Goal: Transaction & Acquisition: Purchase product/service

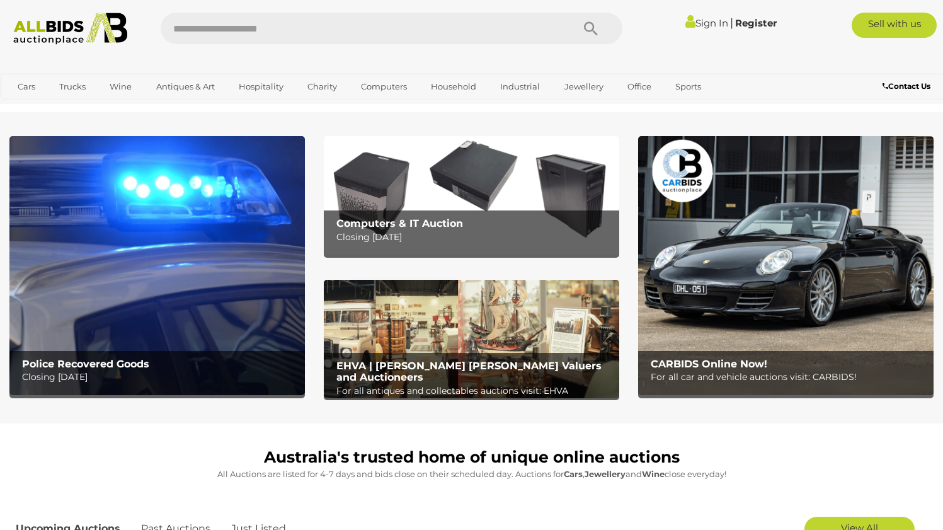
click at [372, 237] on p "Closing Tuesday 16th September" at bounding box center [474, 237] width 277 height 16
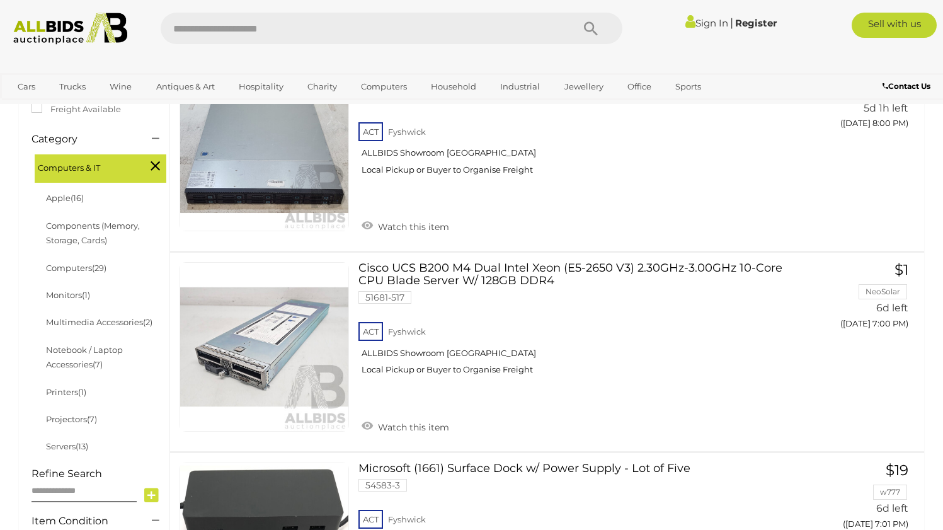
scroll to position [290, 0]
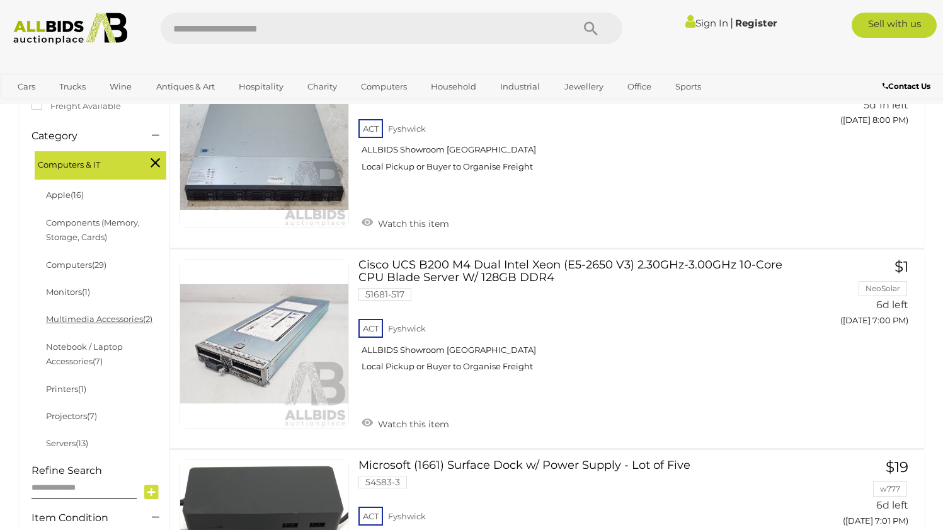
click at [98, 317] on link "Multimedia Accessories (2)" at bounding box center [99, 319] width 106 height 10
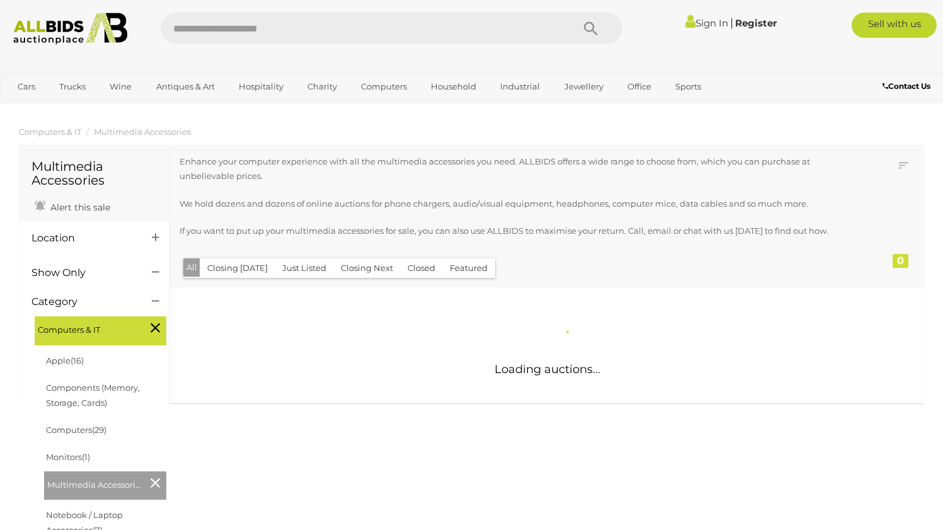
scroll to position [8, 1]
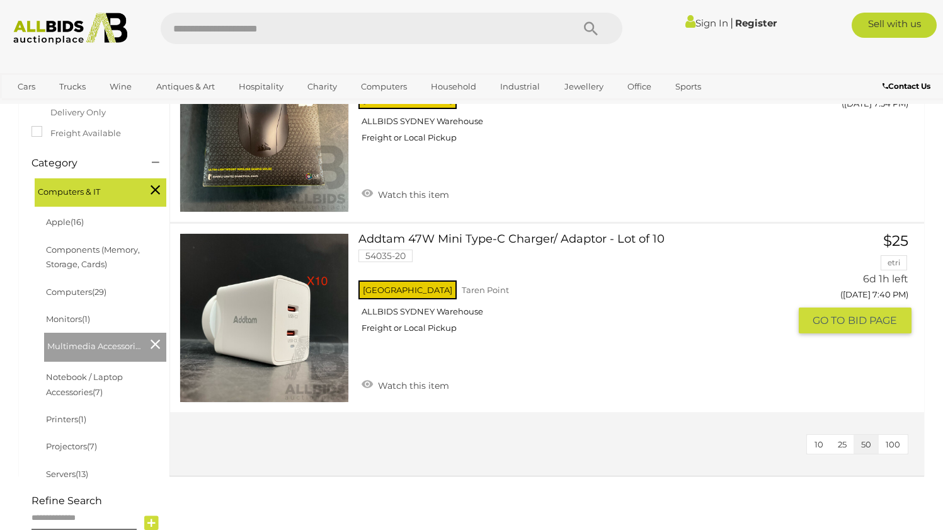
scroll to position [283, 0]
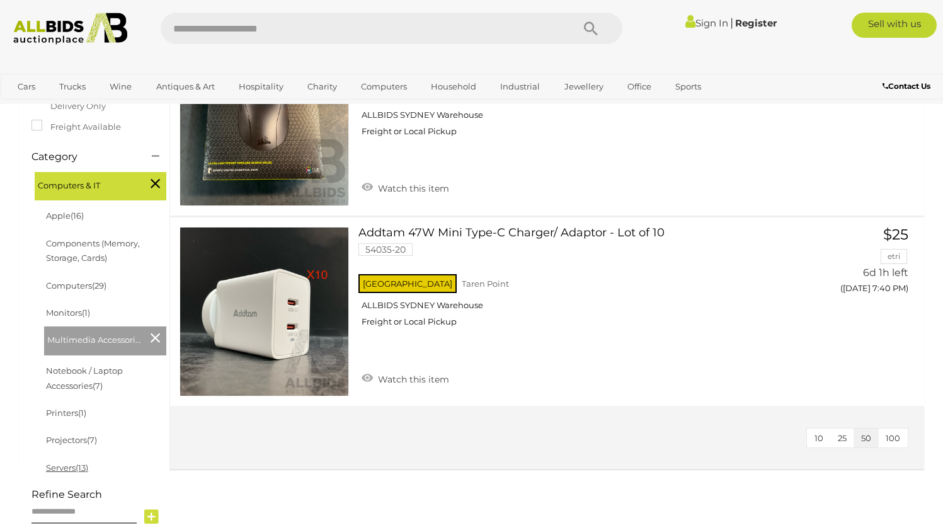
click at [88, 462] on span "(13)" at bounding box center [82, 467] width 13 height 10
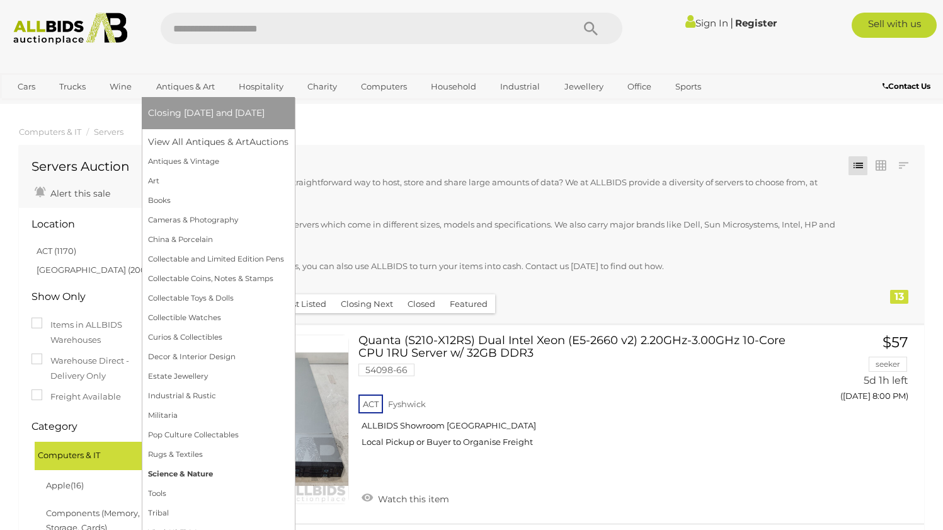
click at [168, 474] on link "Science & Nature" at bounding box center [218, 474] width 140 height 20
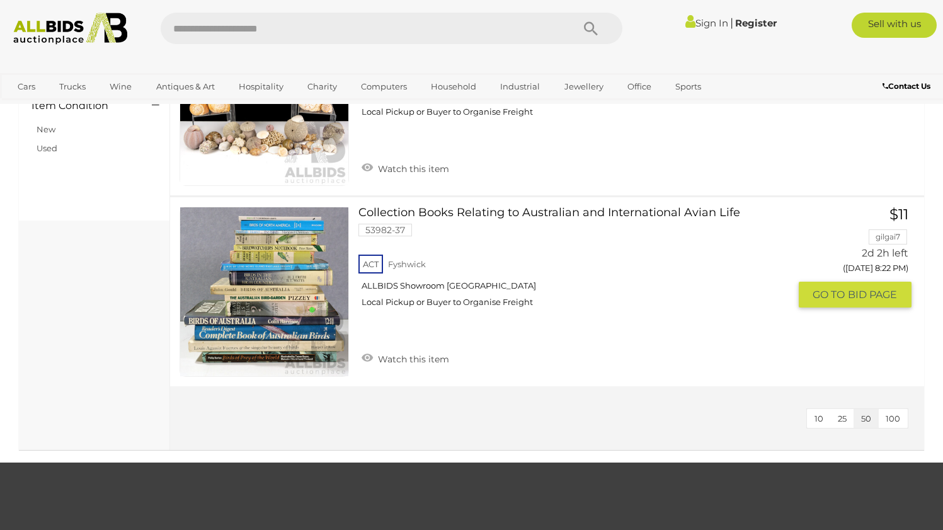
scroll to position [1008, 0]
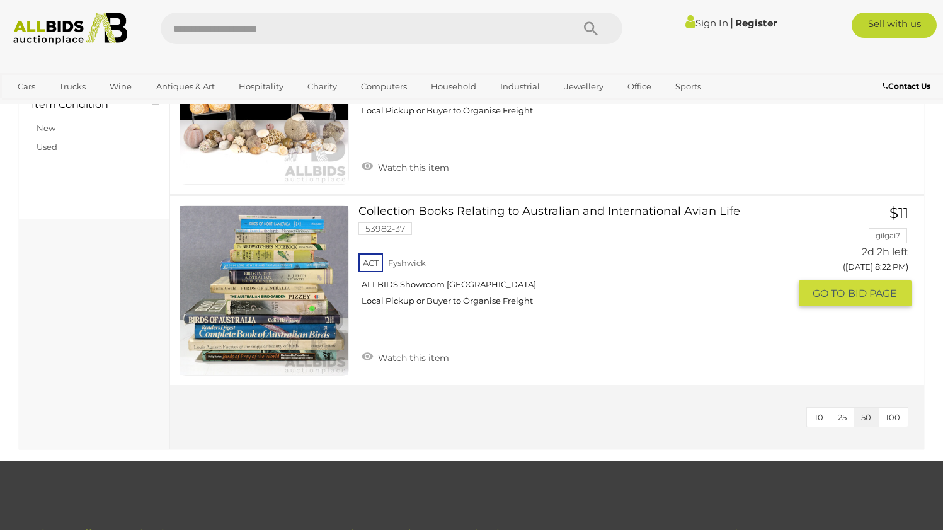
click at [274, 329] on img at bounding box center [264, 290] width 168 height 168
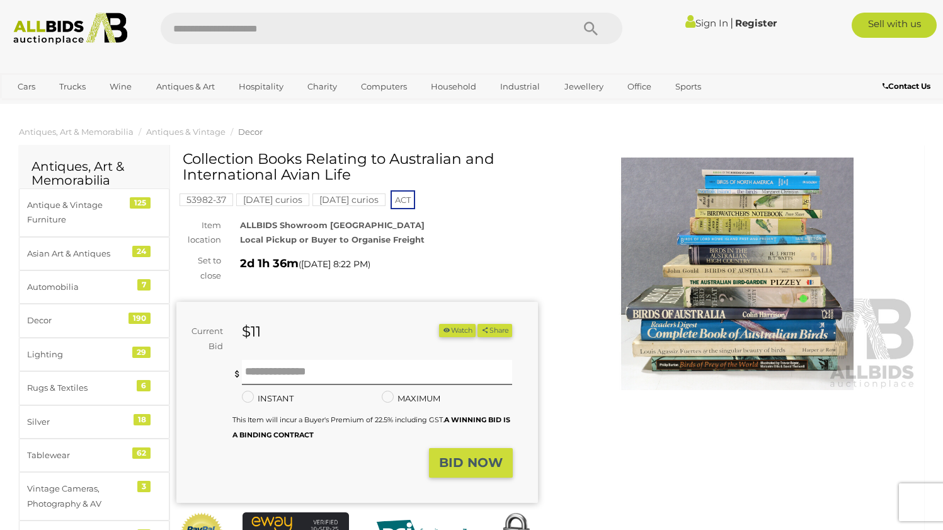
click at [719, 242] on img at bounding box center [738, 273] width 362 height 233
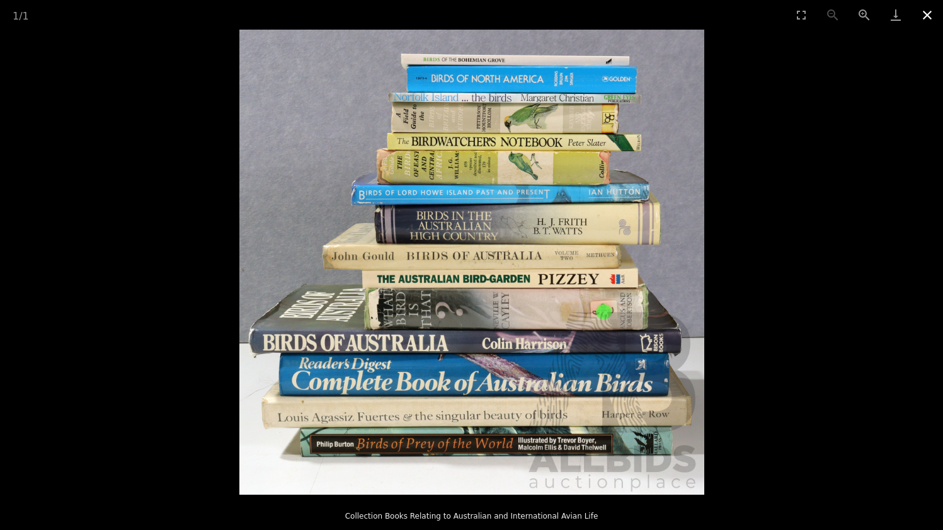
click at [925, 20] on button "Close gallery" at bounding box center [926, 15] width 31 height 30
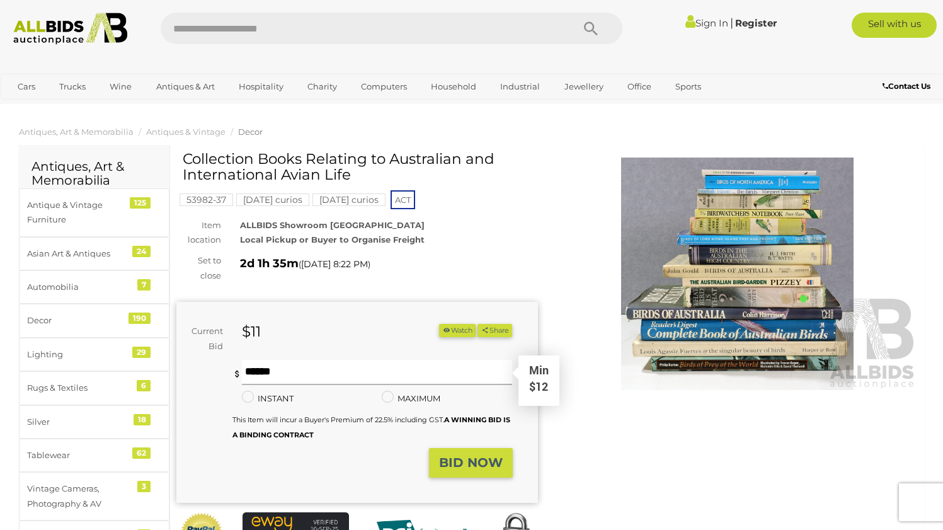
click at [376, 369] on input "text" at bounding box center [377, 372] width 271 height 25
type input "**"
click at [709, 28] on link "Sign In" at bounding box center [706, 23] width 43 height 12
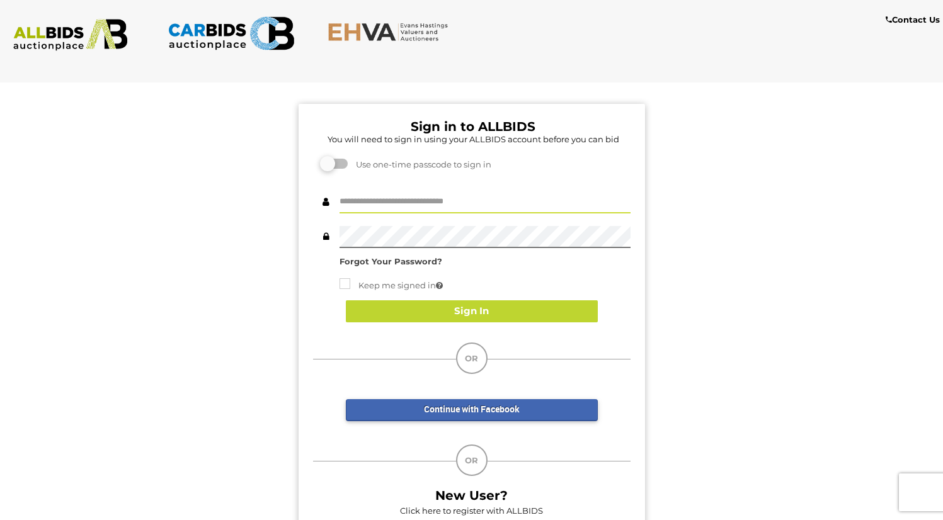
type input "****"
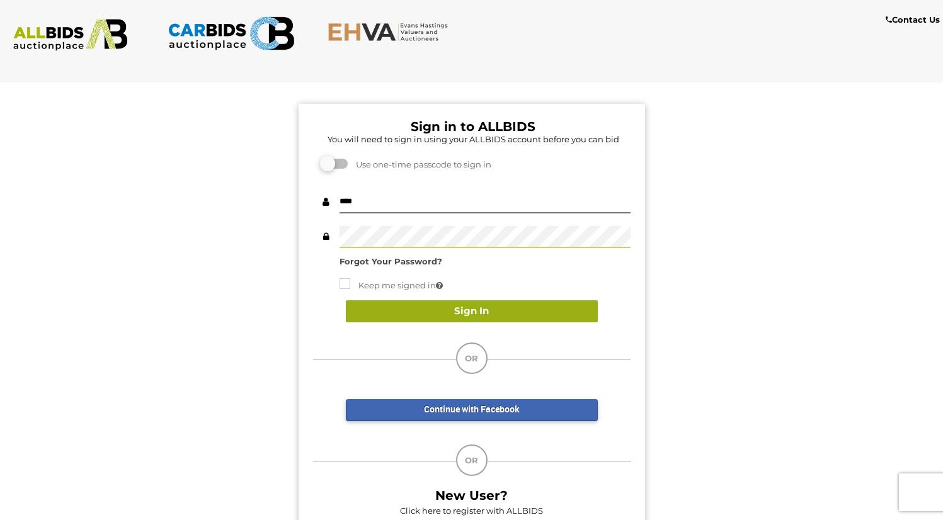
click at [530, 307] on button "Sign In" at bounding box center [472, 311] width 252 height 22
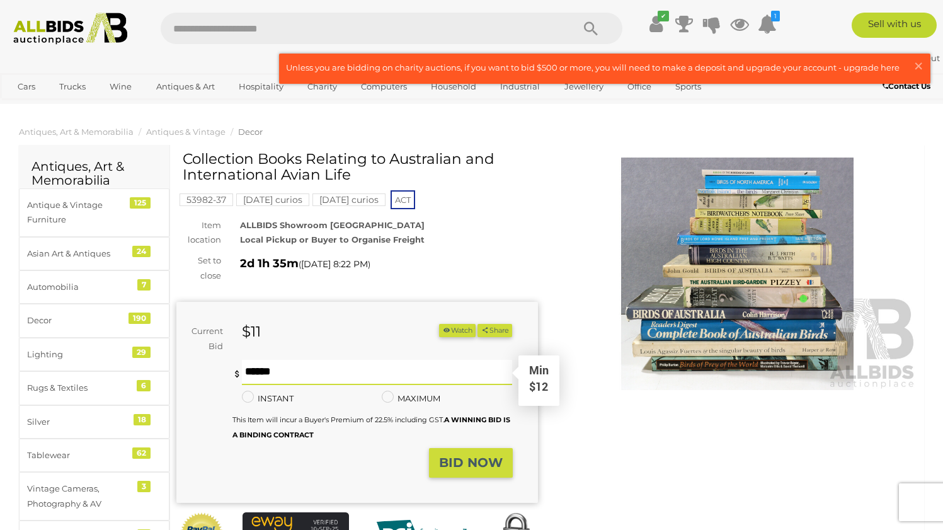
click at [290, 375] on input "text" at bounding box center [377, 372] width 271 height 25
type input "**"
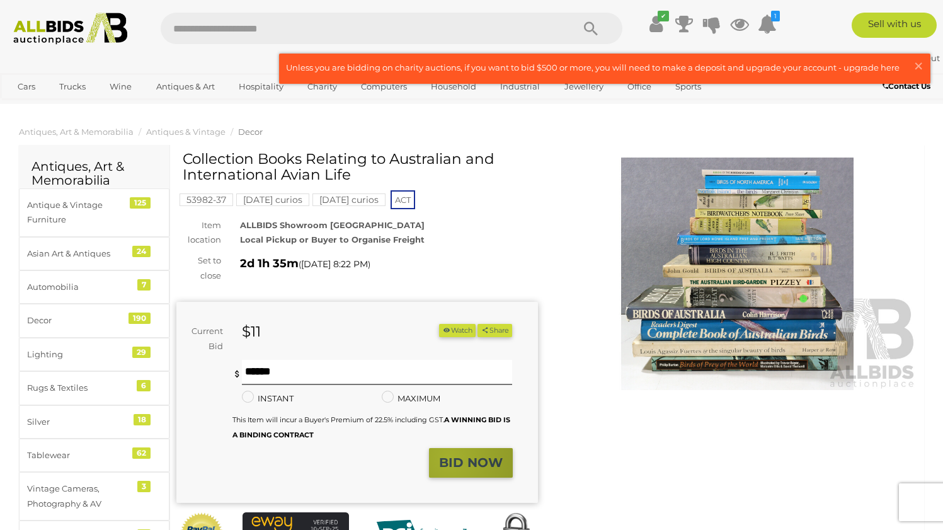
click at [449, 455] on strong "BID NOW" at bounding box center [471, 462] width 64 height 15
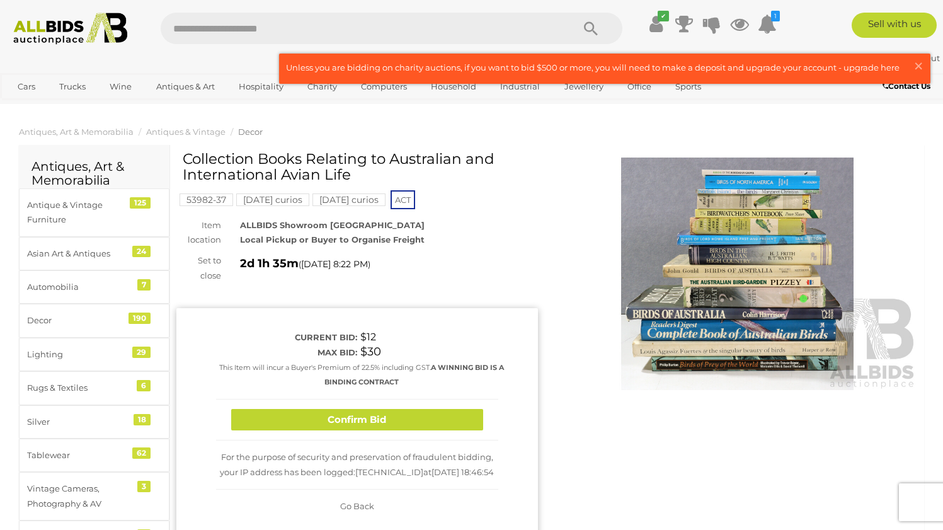
click at [357, 428] on div "Confirm Bid" at bounding box center [357, 420] width 282 height 42
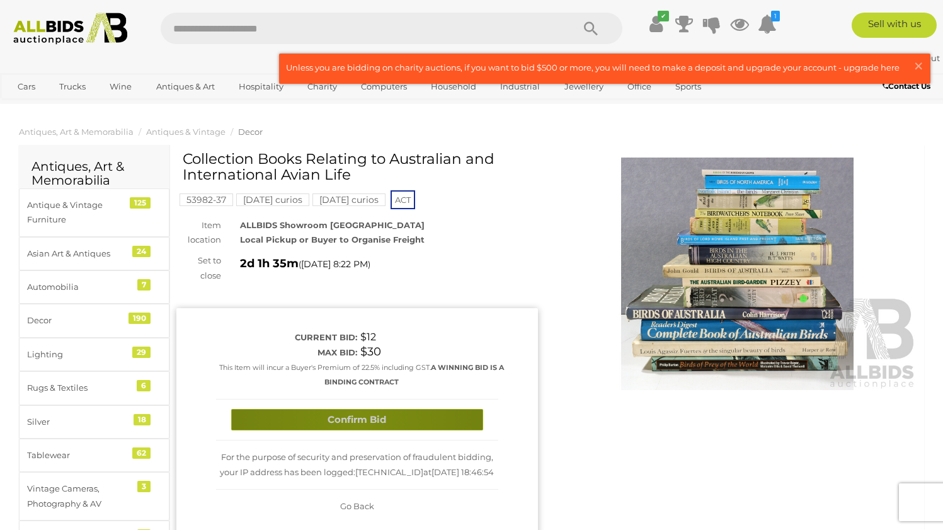
click at [357, 423] on button "Confirm Bid" at bounding box center [357, 420] width 252 height 22
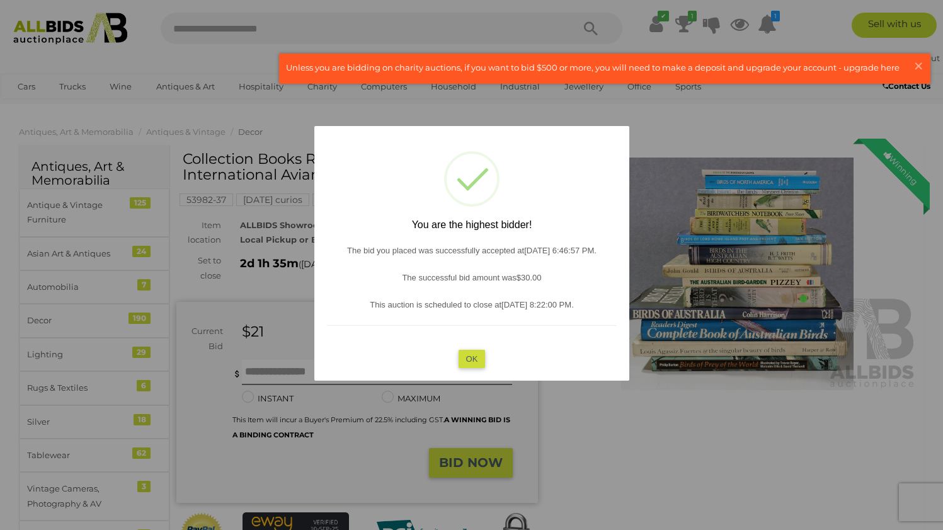
click at [467, 355] on button "OK" at bounding box center [471, 358] width 27 height 18
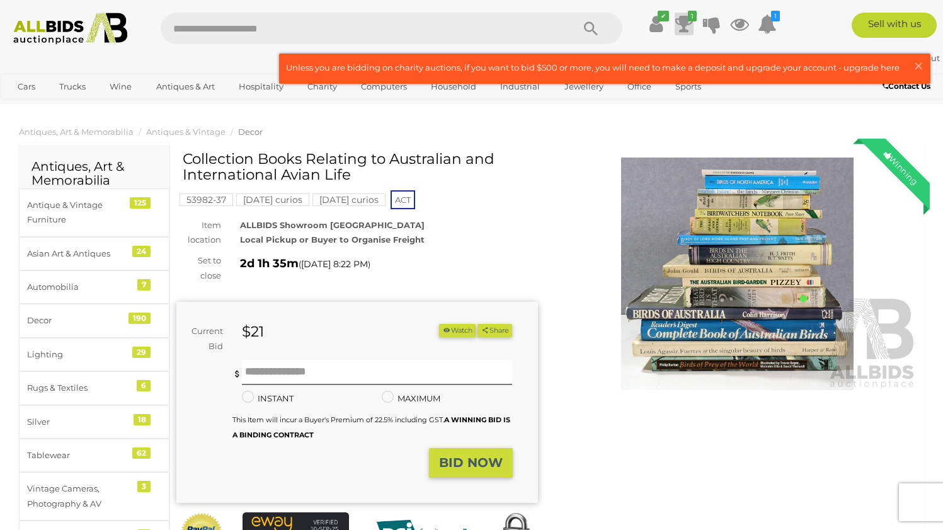
click at [680, 26] on icon at bounding box center [684, 24] width 18 height 23
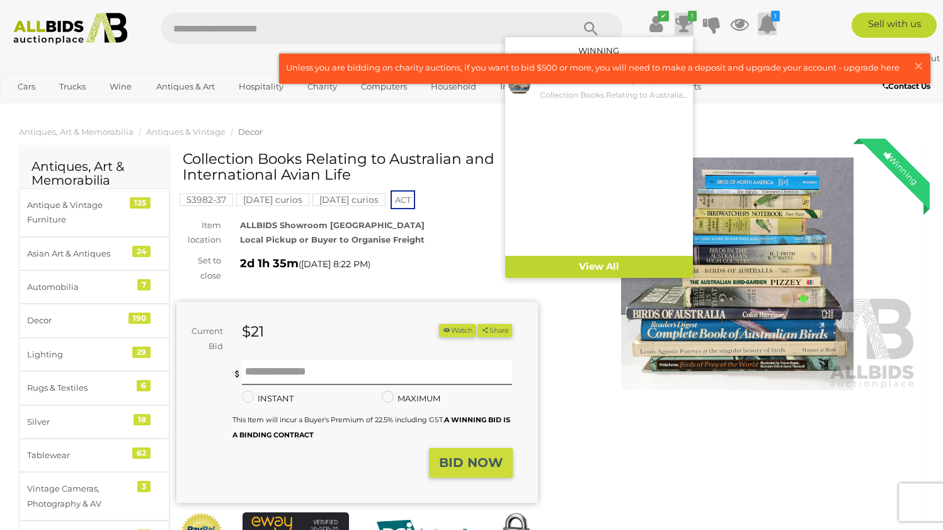
click at [759, 20] on icon at bounding box center [767, 24] width 19 height 23
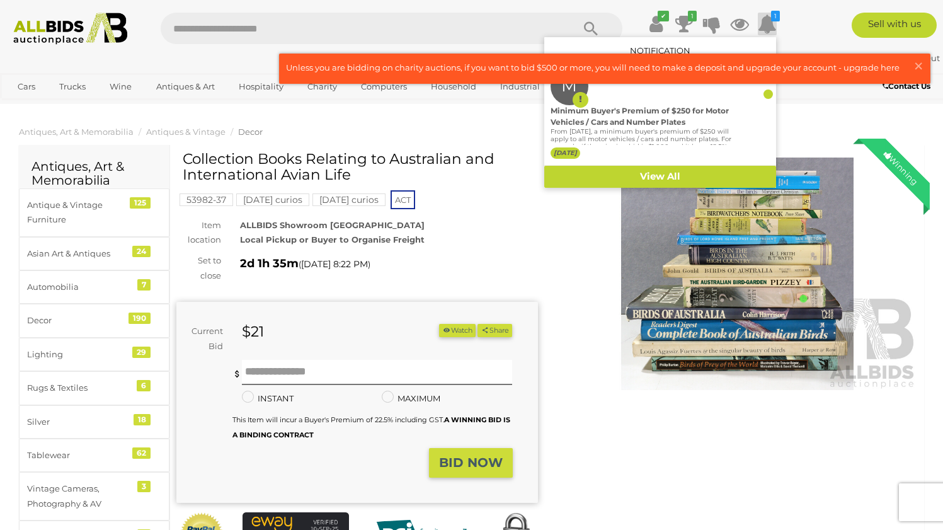
click at [530, 165] on h1 "Collection Books Relating to Australian and International Avian Life" at bounding box center [359, 167] width 352 height 32
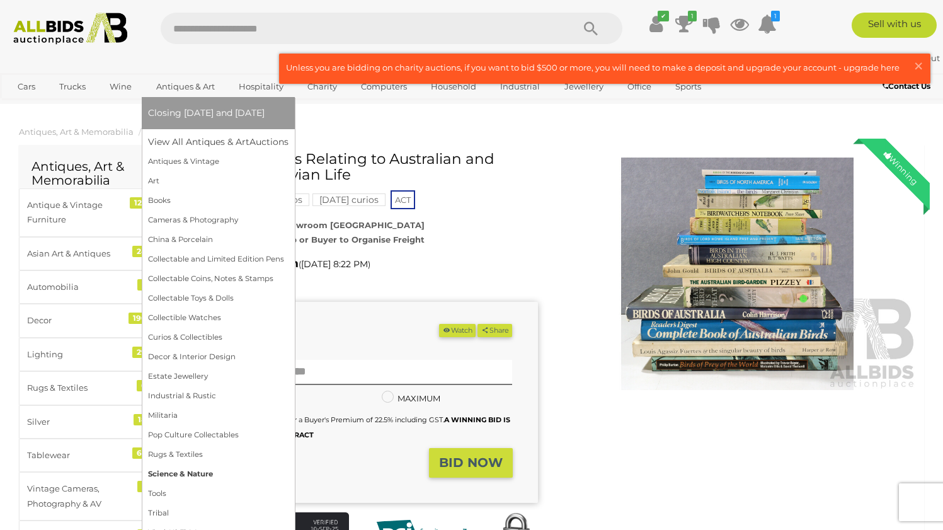
click at [181, 474] on link "Science & Nature" at bounding box center [218, 474] width 140 height 20
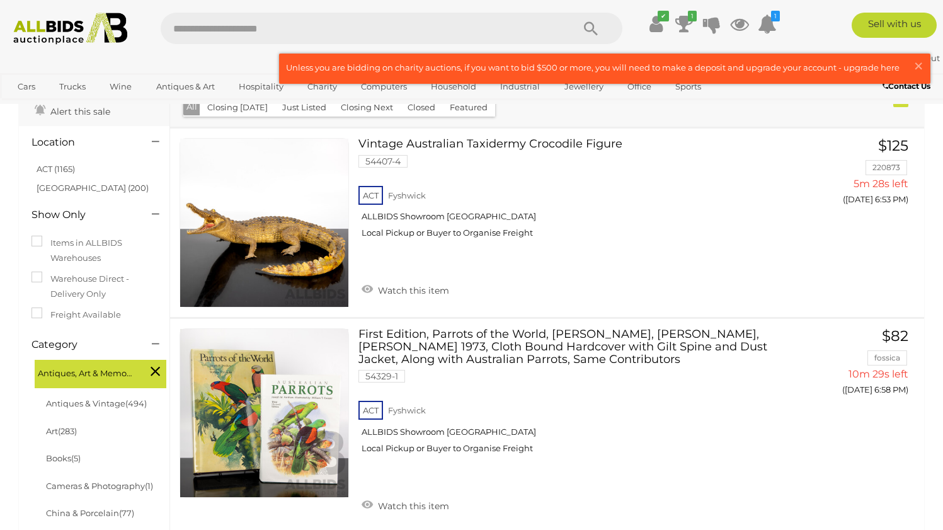
scroll to position [81, 0]
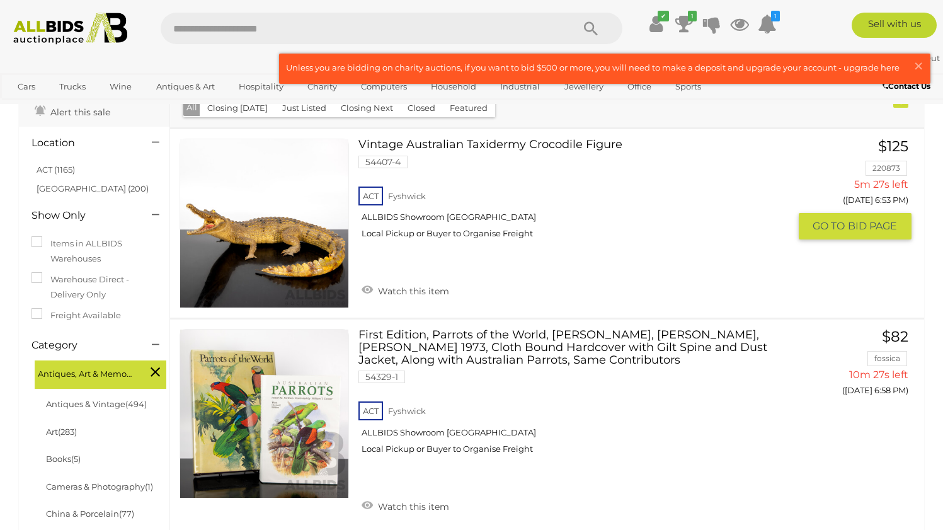
click at [257, 298] on img at bounding box center [264, 223] width 168 height 168
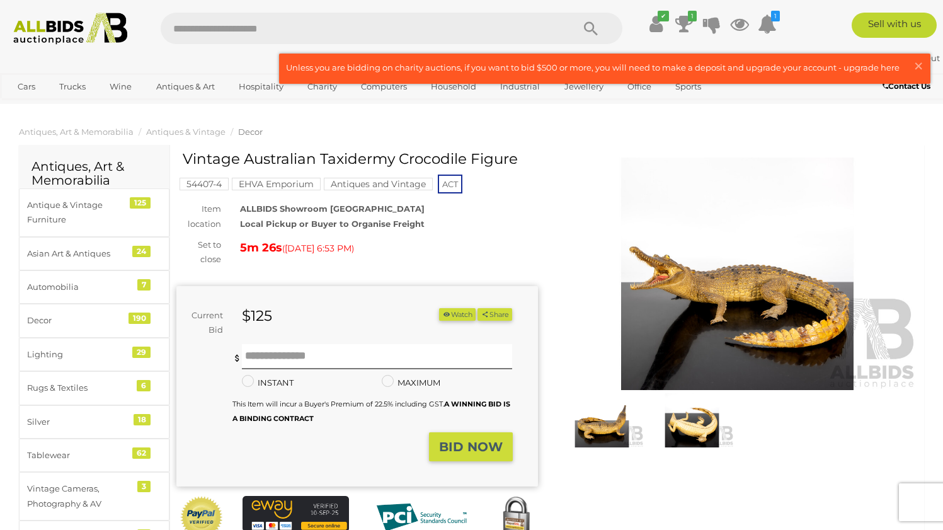
click at [631, 293] on img at bounding box center [738, 273] width 362 height 233
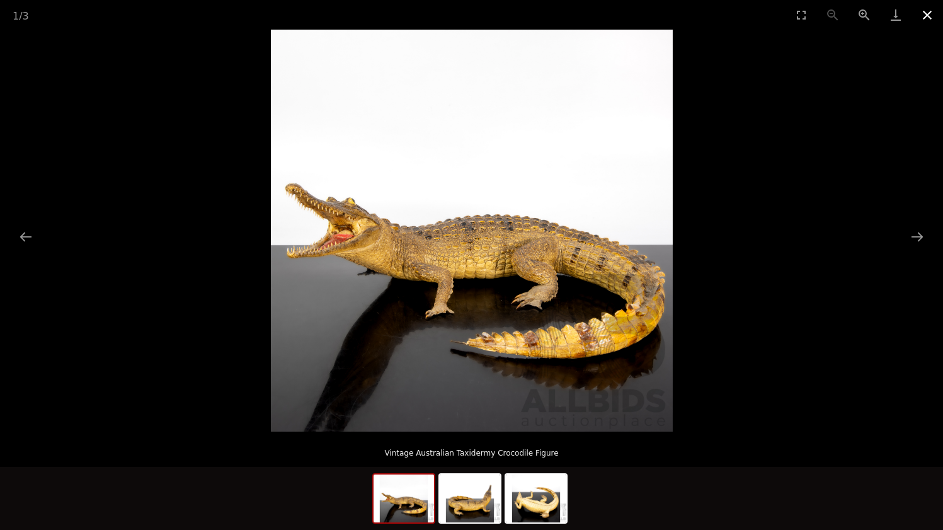
click at [924, 13] on button "Close gallery" at bounding box center [926, 15] width 31 height 30
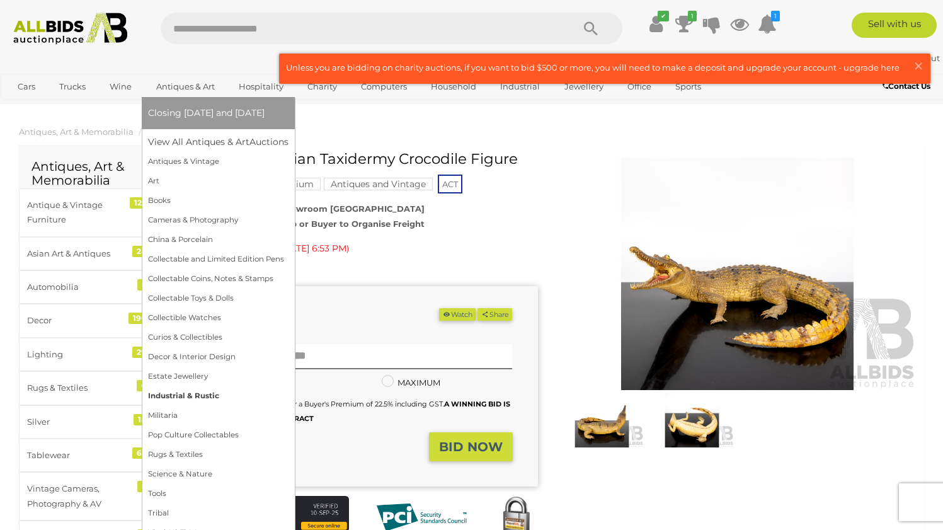
click at [200, 399] on link "Industrial & Rustic" at bounding box center [218, 396] width 140 height 20
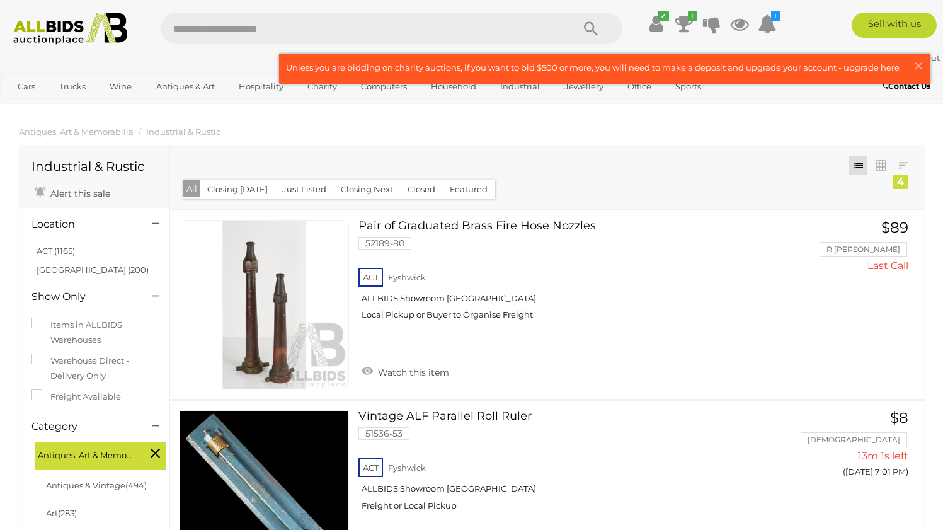
click at [503, 28] on input "text" at bounding box center [361, 28] width 400 height 31
type input "*****"
